Goal: Find specific page/section: Find specific page/section

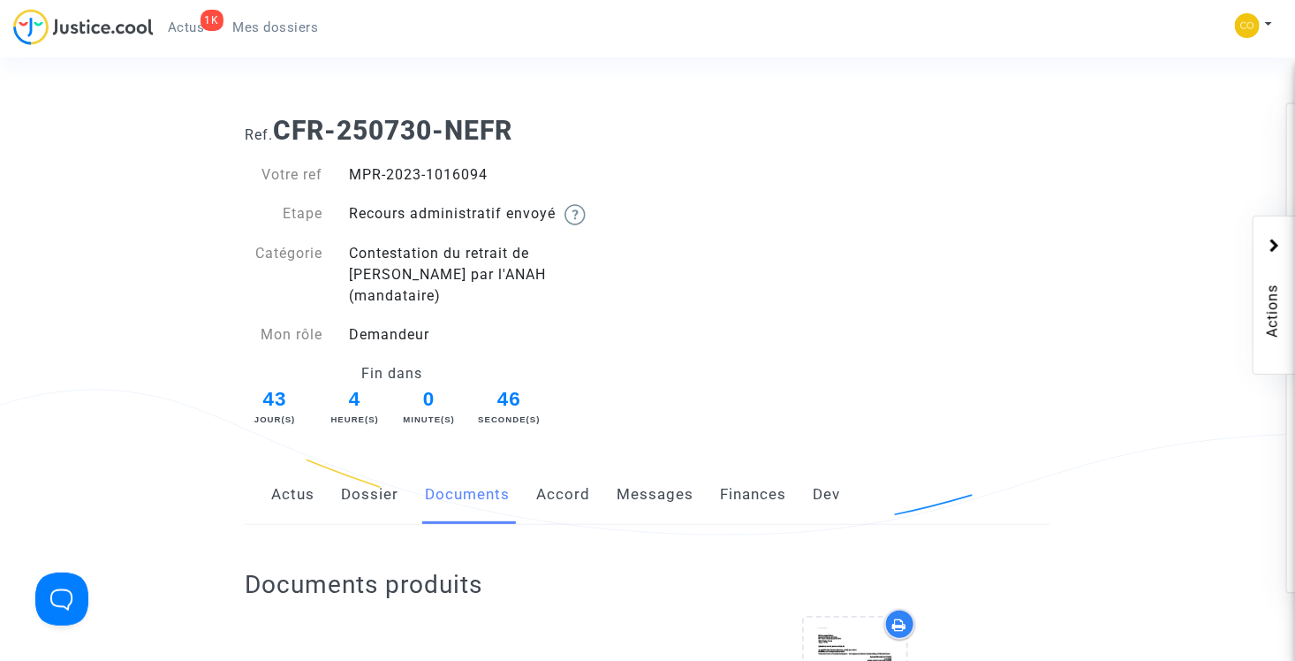
click at [192, 22] on span "Actus" at bounding box center [186, 27] width 37 height 16
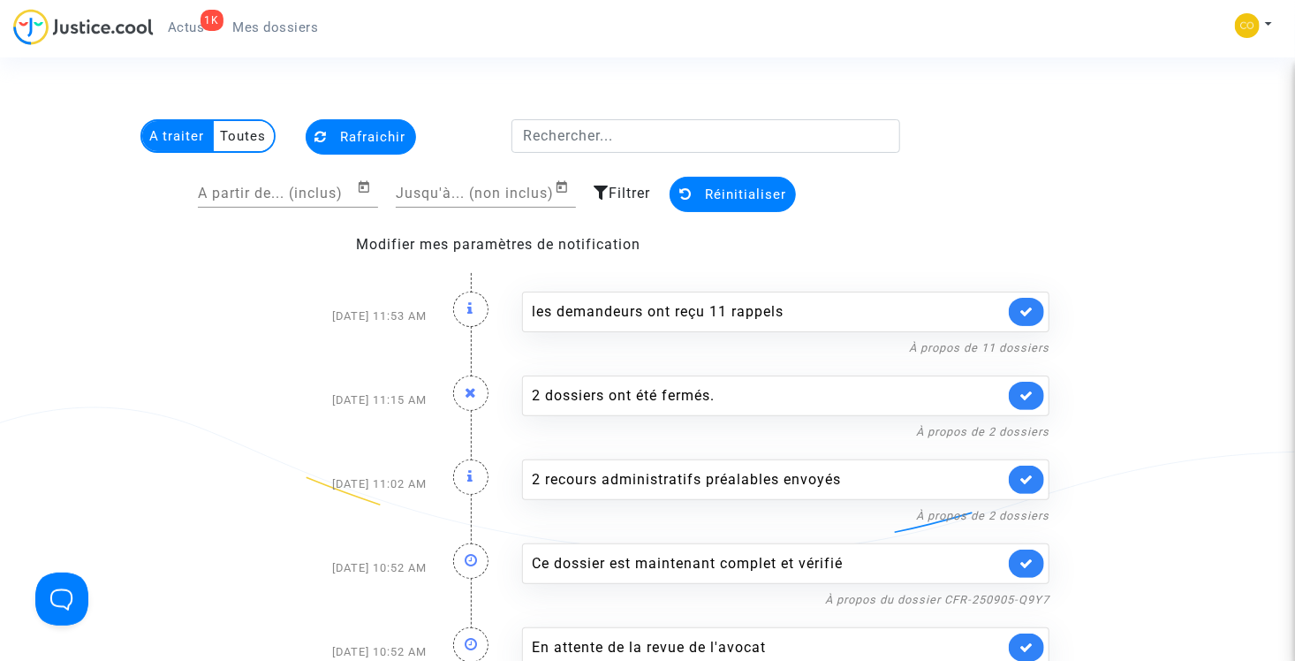
click at [306, 26] on span "Mes dossiers" at bounding box center [276, 27] width 86 height 16
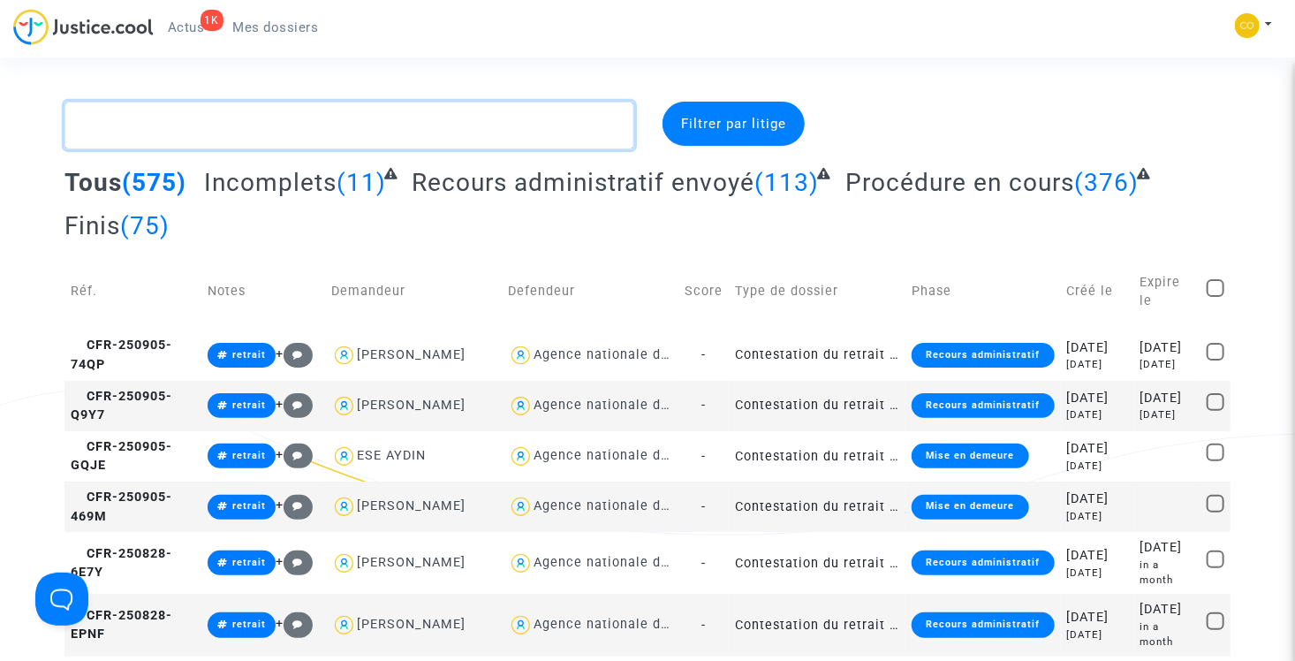
click at [431, 126] on textarea at bounding box center [349, 126] width 570 height 48
click at [287, 137] on textarea at bounding box center [349, 126] width 570 height 48
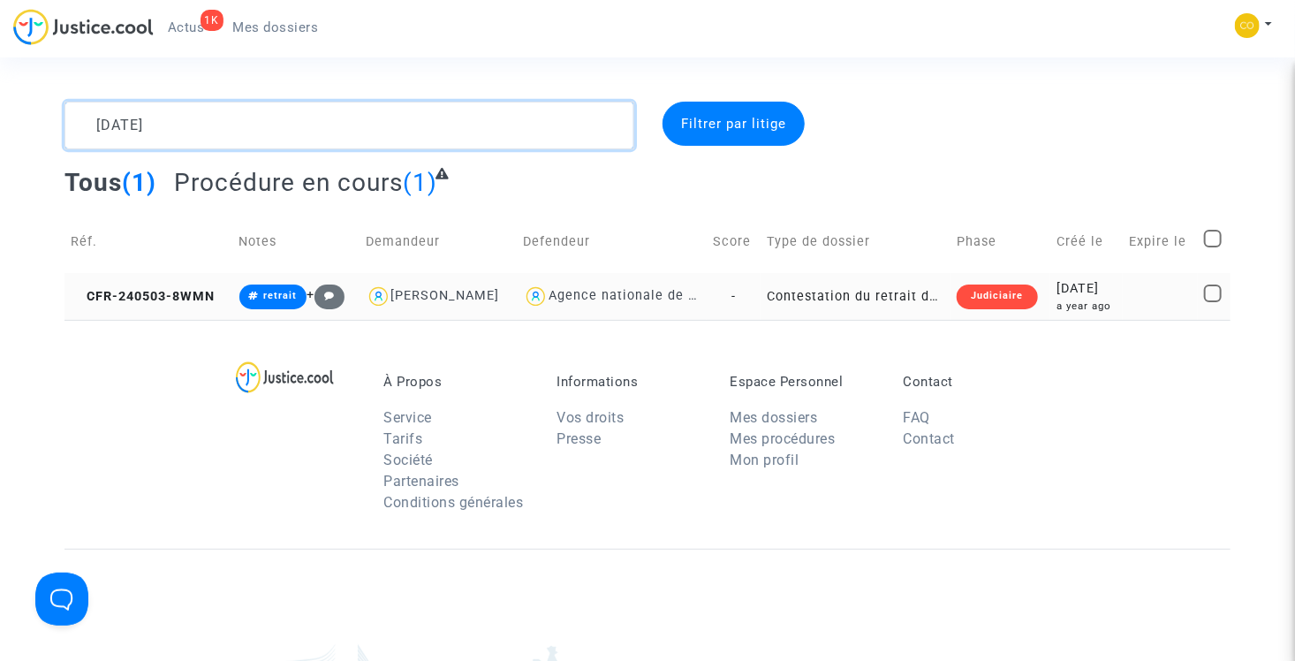
type textarea "[DATE]"
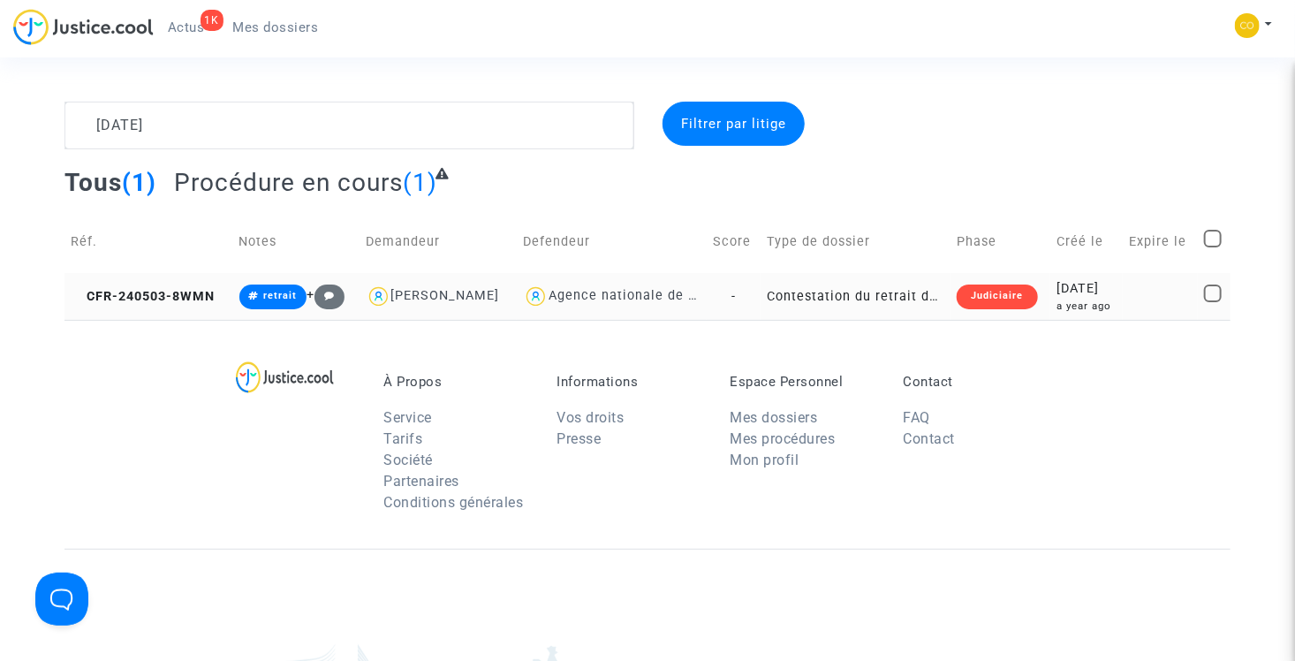
click at [777, 294] on td "Contestation du retrait de [PERSON_NAME] par l'ANAH (mandataire)" at bounding box center [855, 296] width 190 height 47
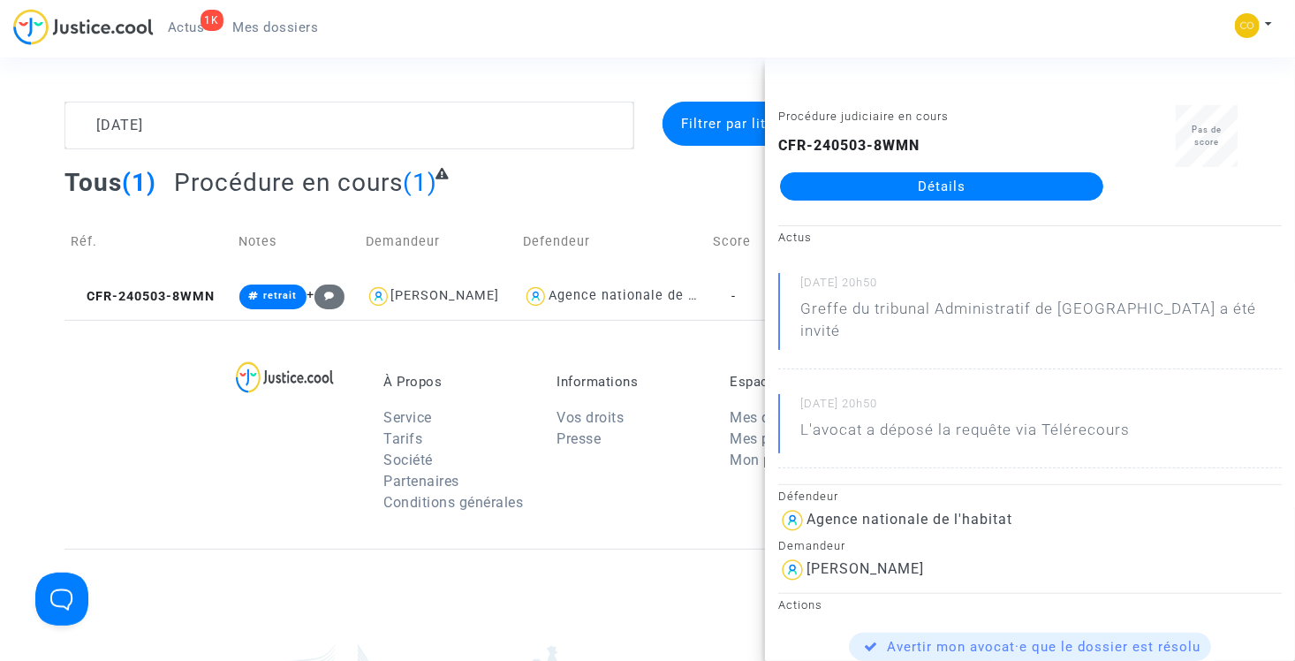
click at [1002, 183] on link "Détails" at bounding box center [941, 186] width 323 height 28
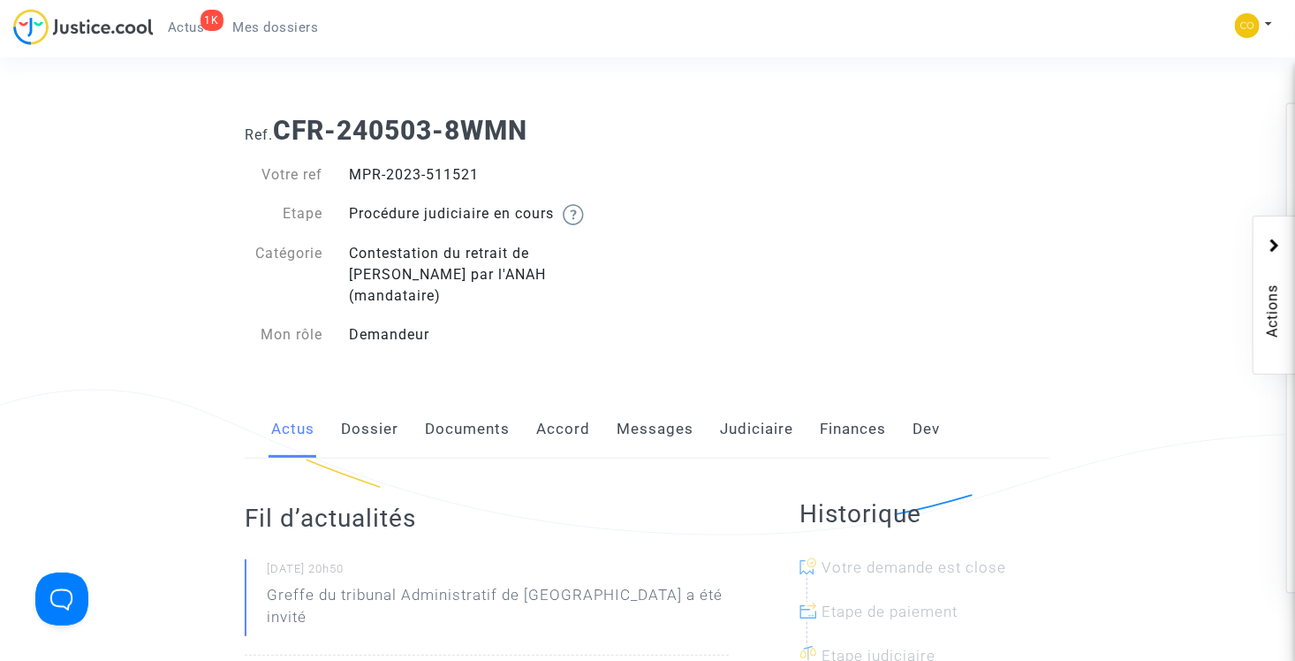
click at [443, 410] on link "Documents" at bounding box center [467, 429] width 85 height 58
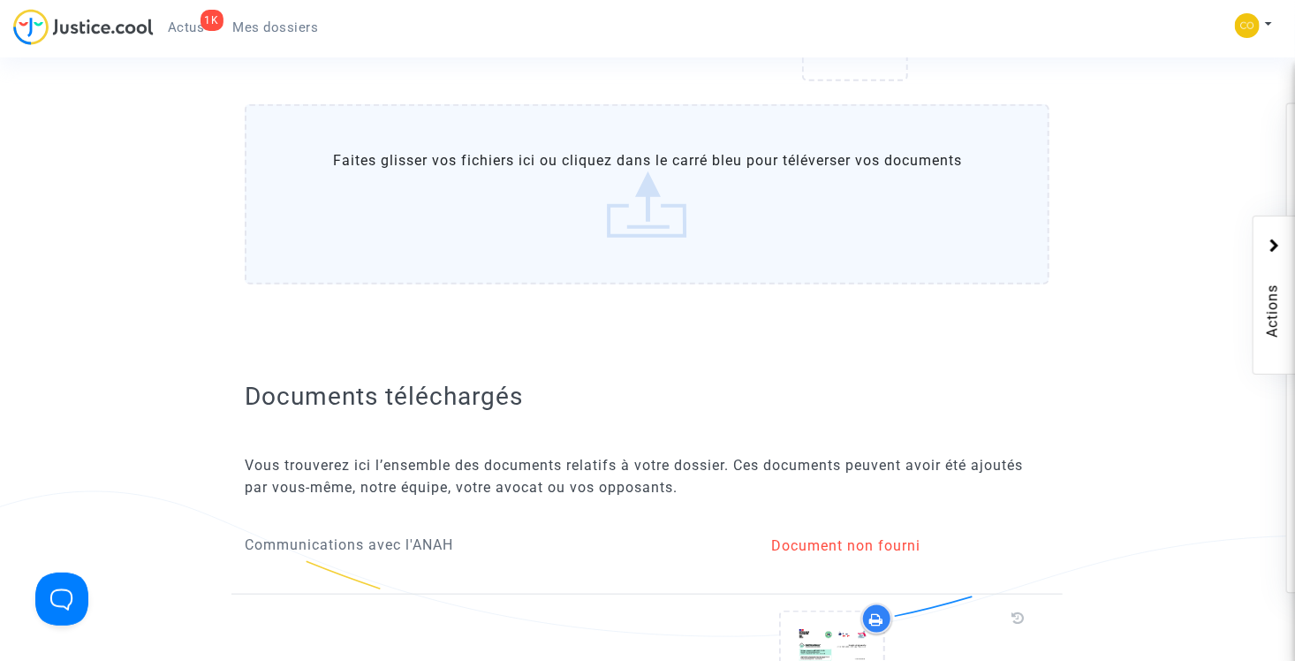
scroll to position [177, 0]
